Goal: Find contact information: Find contact information

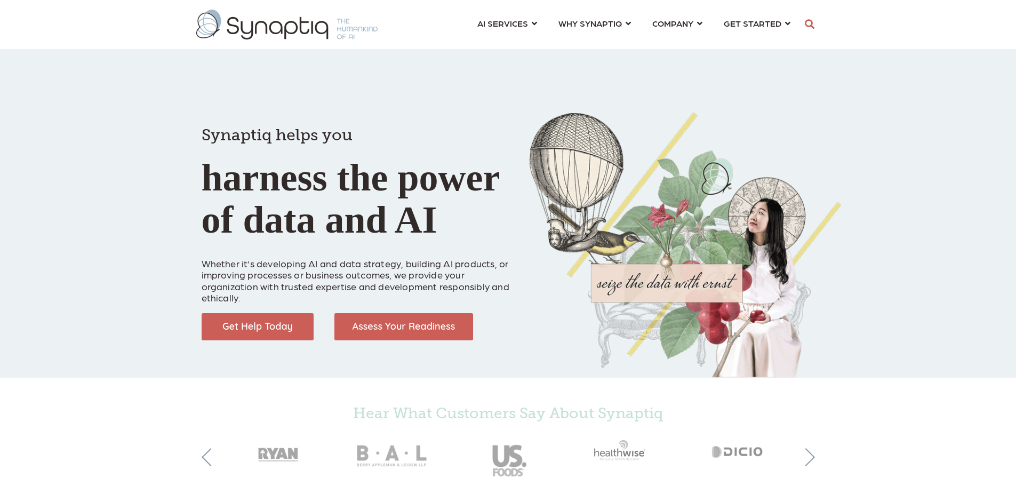
scroll to position [0, 5]
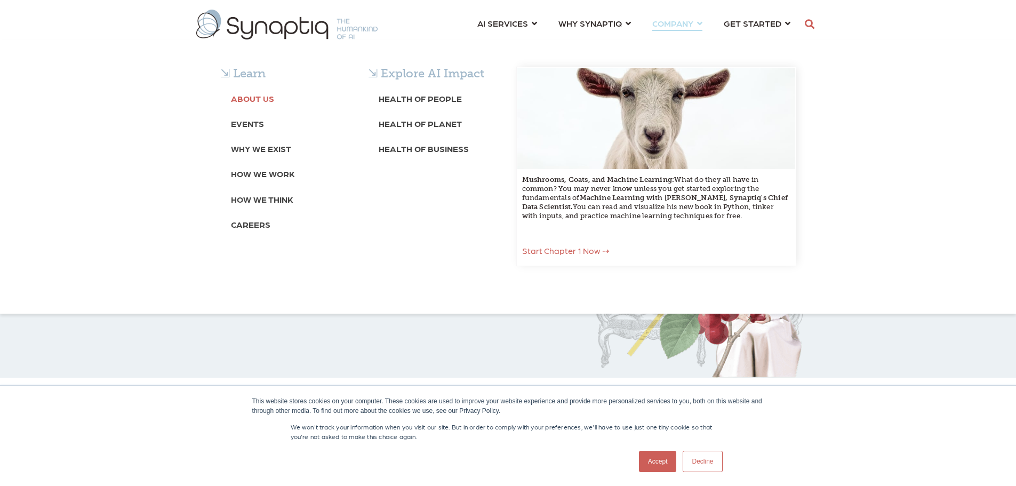
click at [255, 106] on link "About Us" at bounding box center [252, 98] width 43 height 20
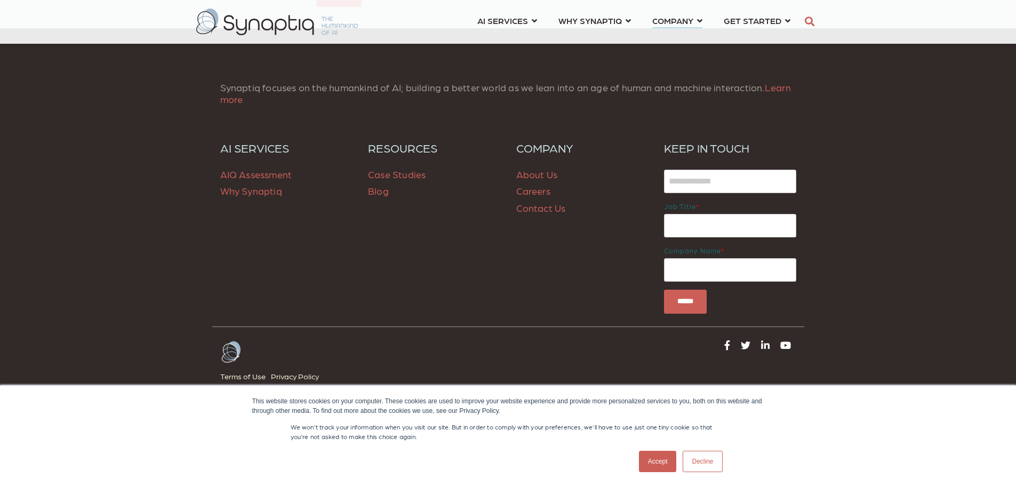
scroll to position [4338, 0]
click at [547, 208] on link "Contact Us" at bounding box center [541, 207] width 50 height 11
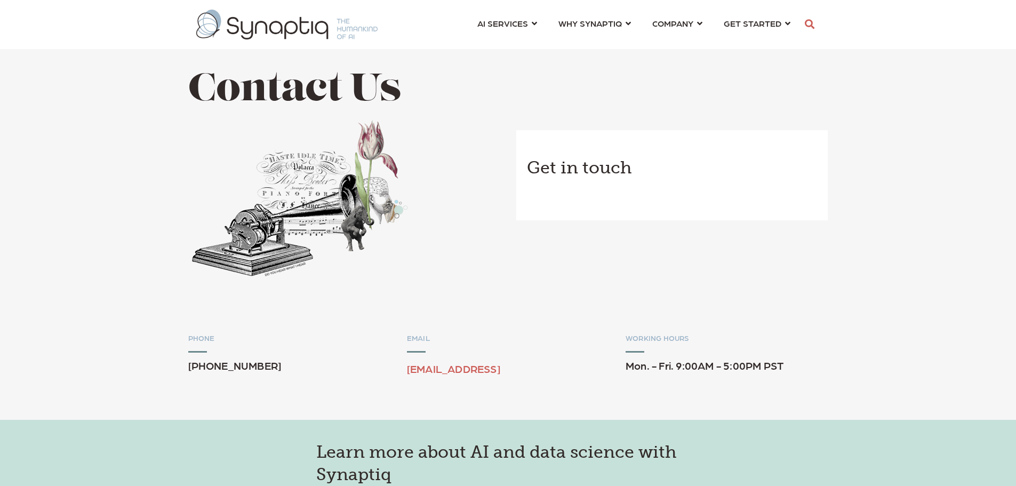
scroll to position [0, 5]
